Goal: Ask a question

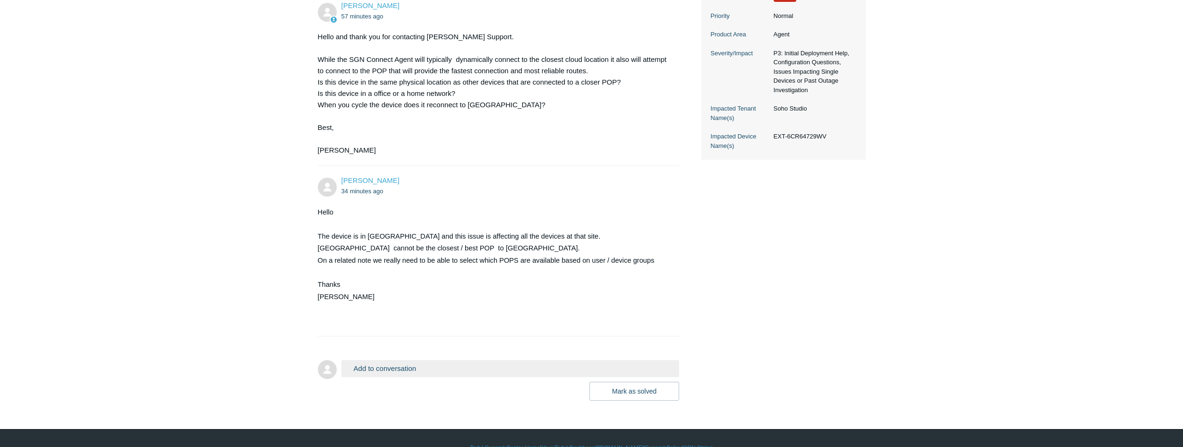
scroll to position [310, 0]
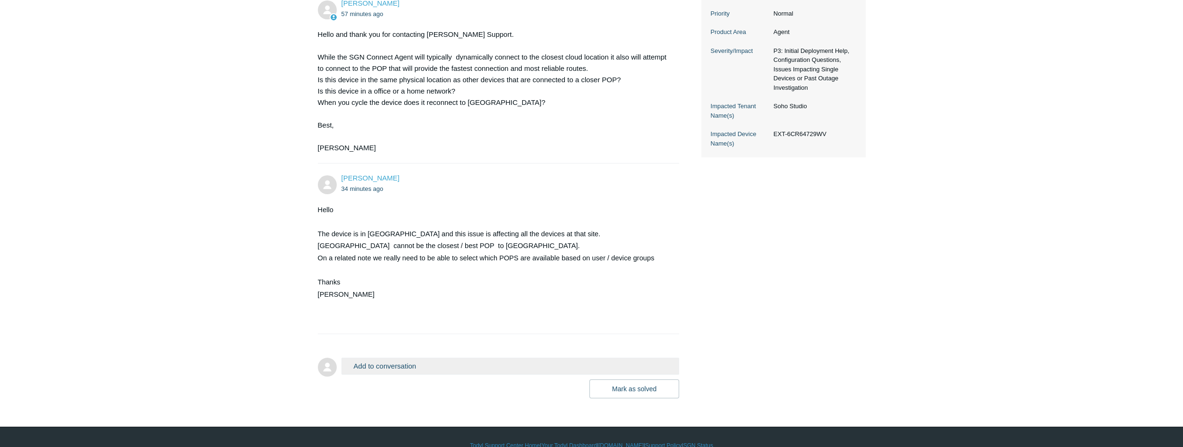
click at [152, 165] on main "Requests Contributions Following Todyl Support Center My activities Panama, Sou…" at bounding box center [591, 61] width 1183 height 674
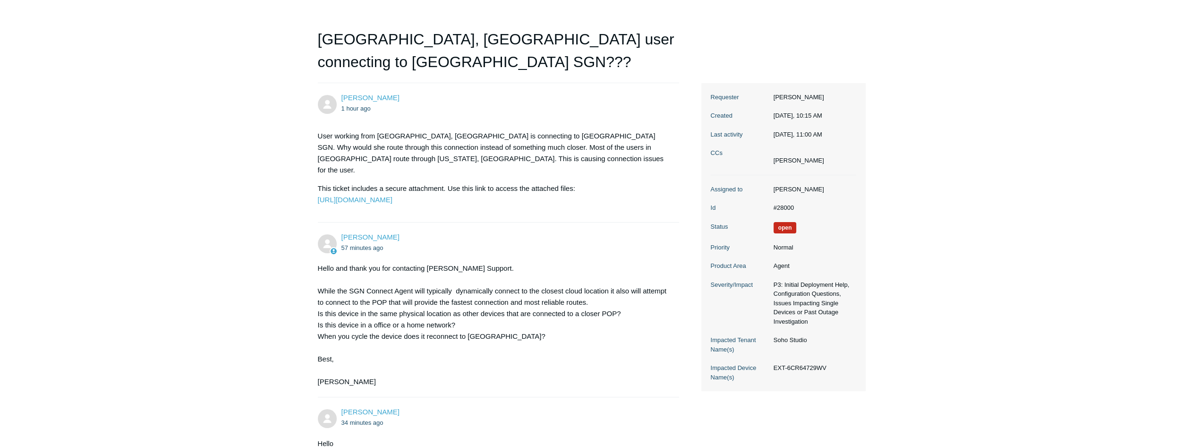
scroll to position [73, 0]
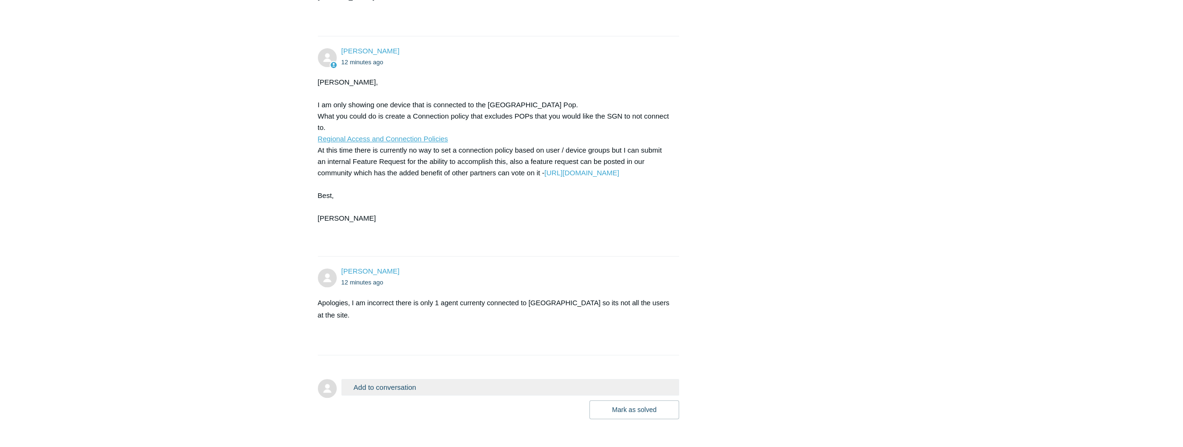
scroll to position [614, 0]
